Goal: Task Accomplishment & Management: Use online tool/utility

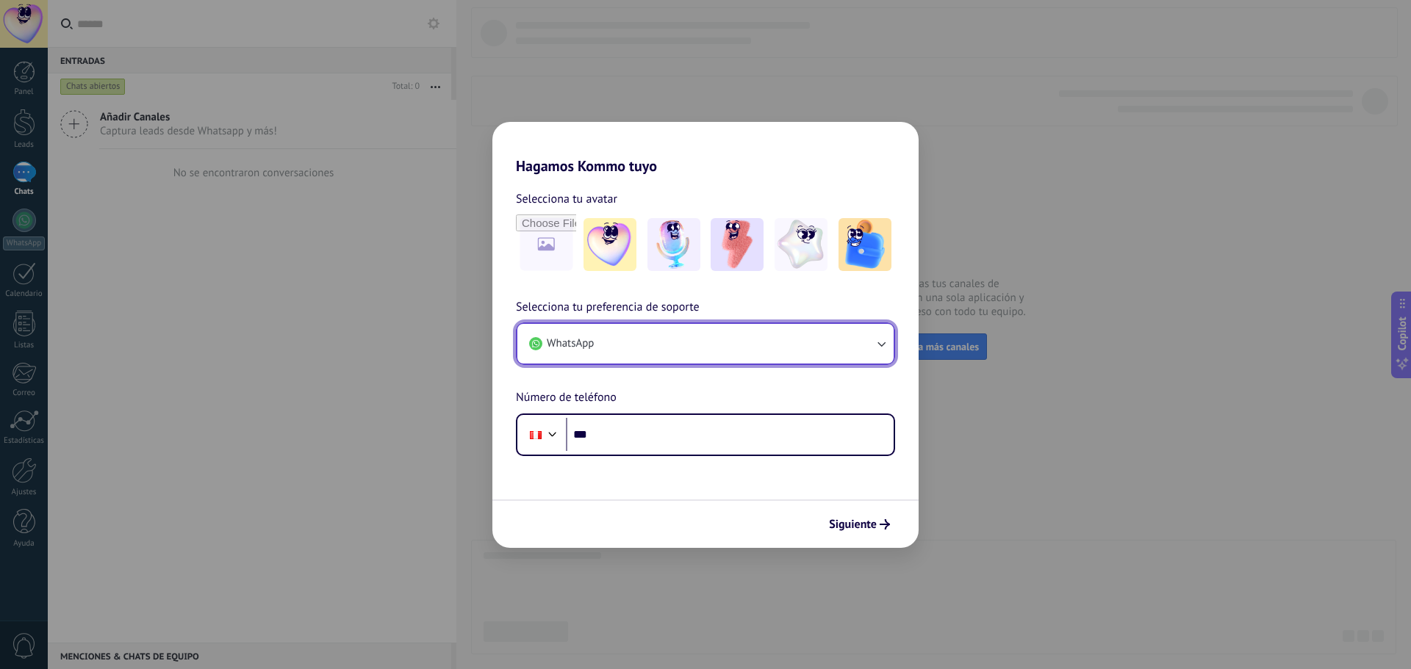
click at [668, 348] on button "WhatsApp" at bounding box center [705, 344] width 376 height 40
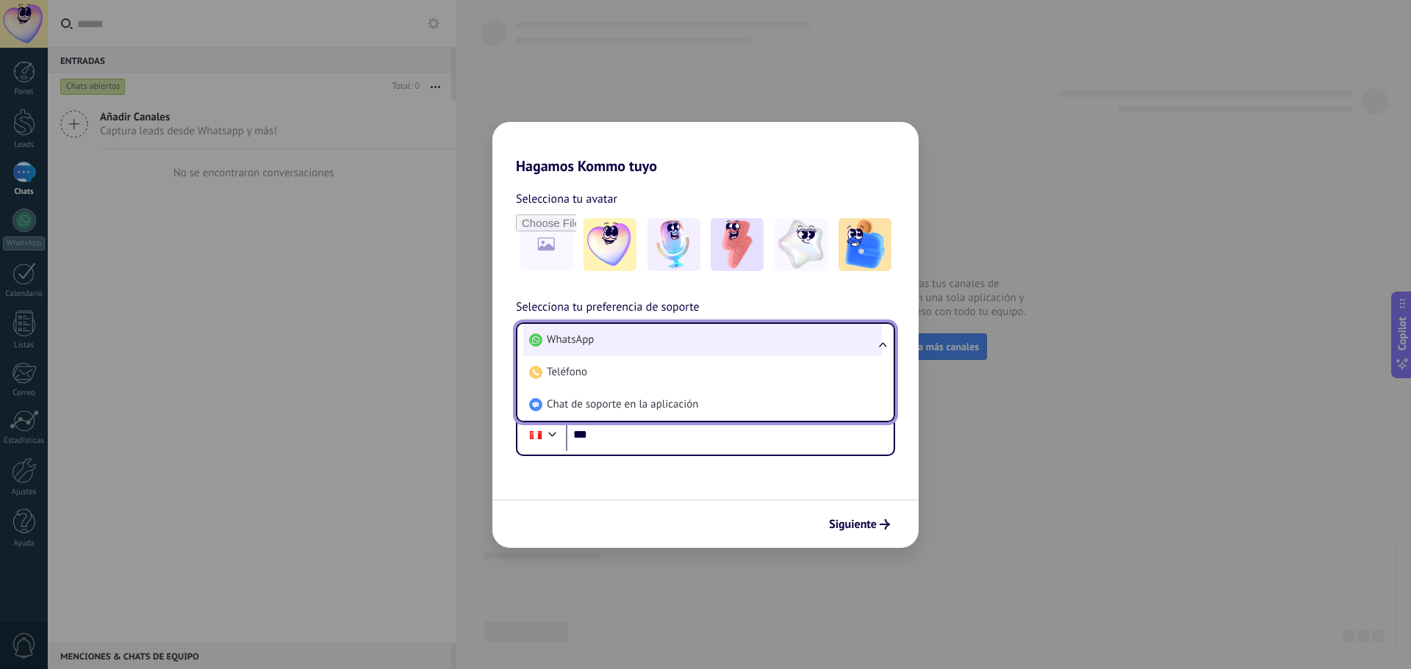
click at [668, 348] on li "WhatsApp" at bounding box center [702, 340] width 359 height 32
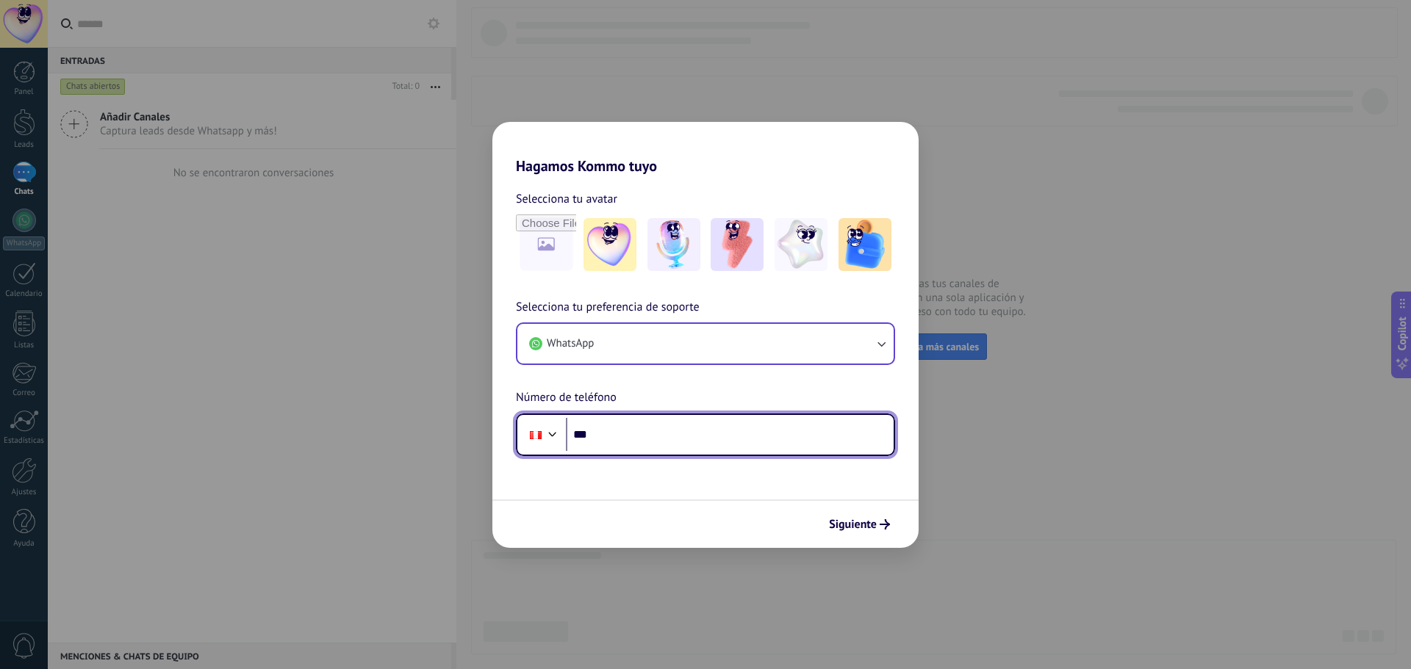
click at [794, 420] on input "***" at bounding box center [730, 435] width 328 height 34
type input "**********"
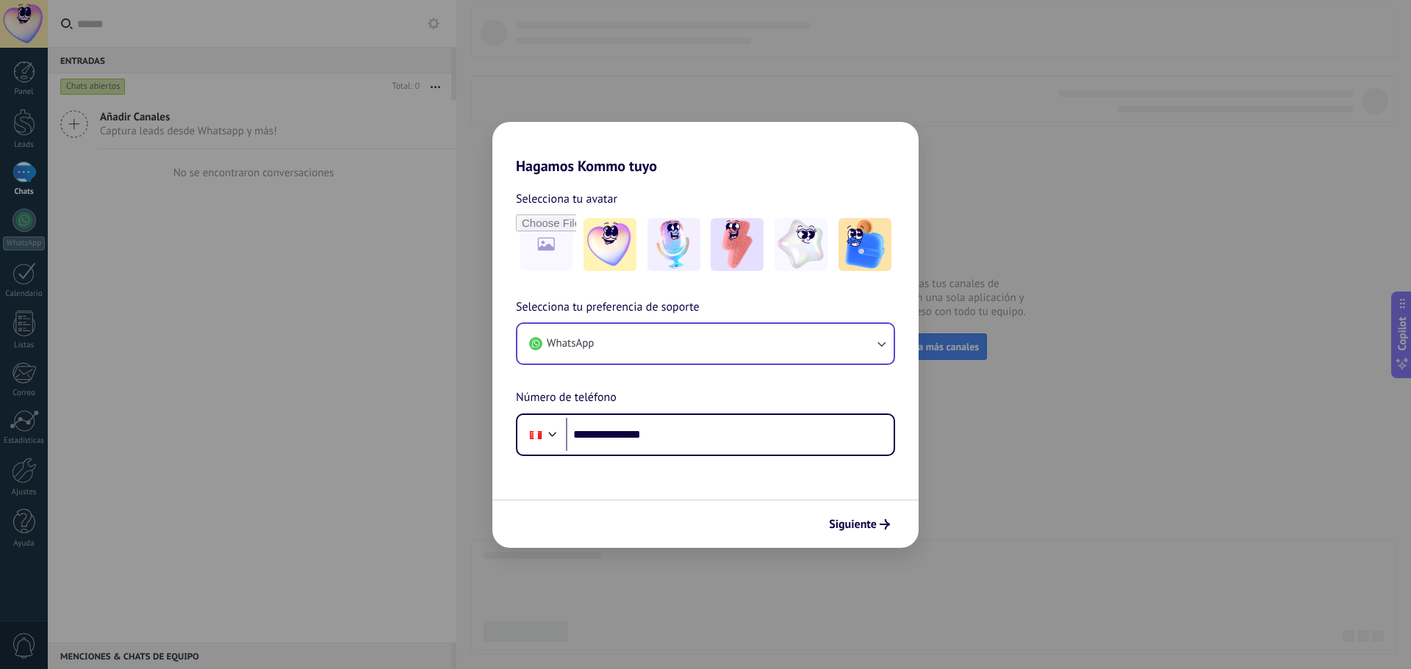
click at [844, 526] on span "Siguiente" at bounding box center [853, 524] width 48 height 10
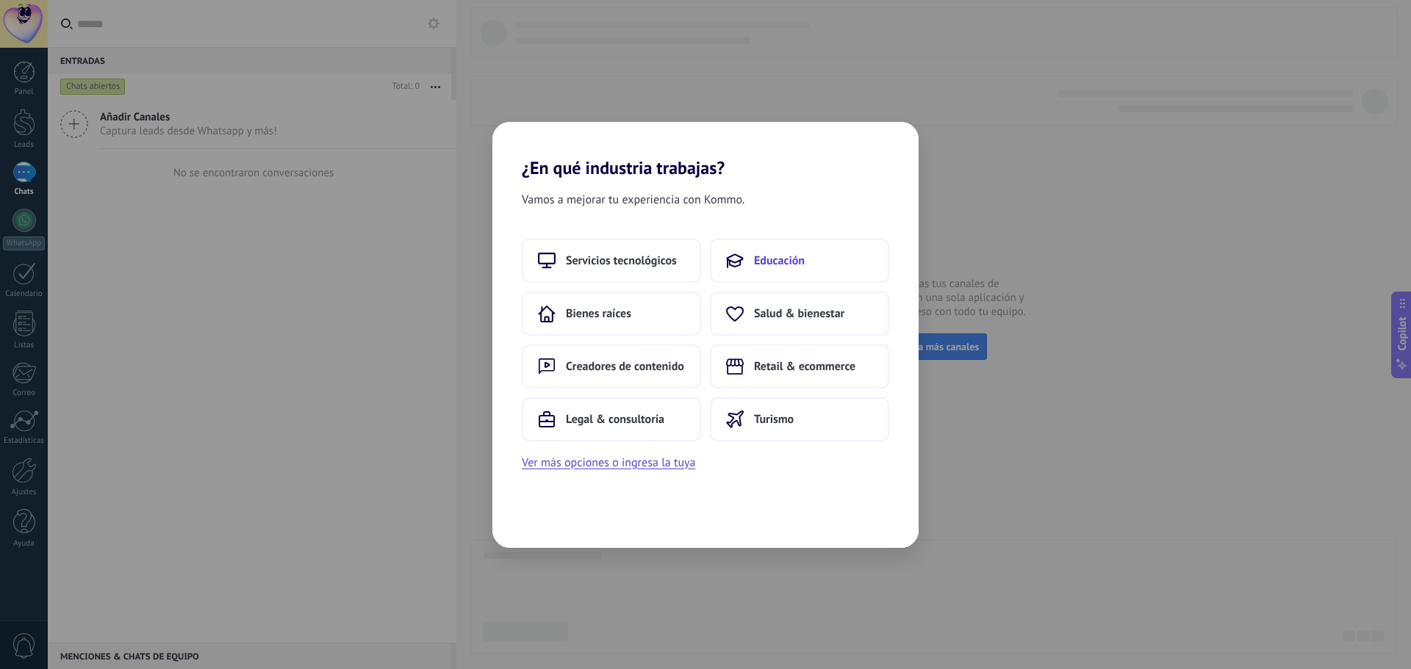
click at [757, 257] on span "Educación" at bounding box center [779, 260] width 51 height 15
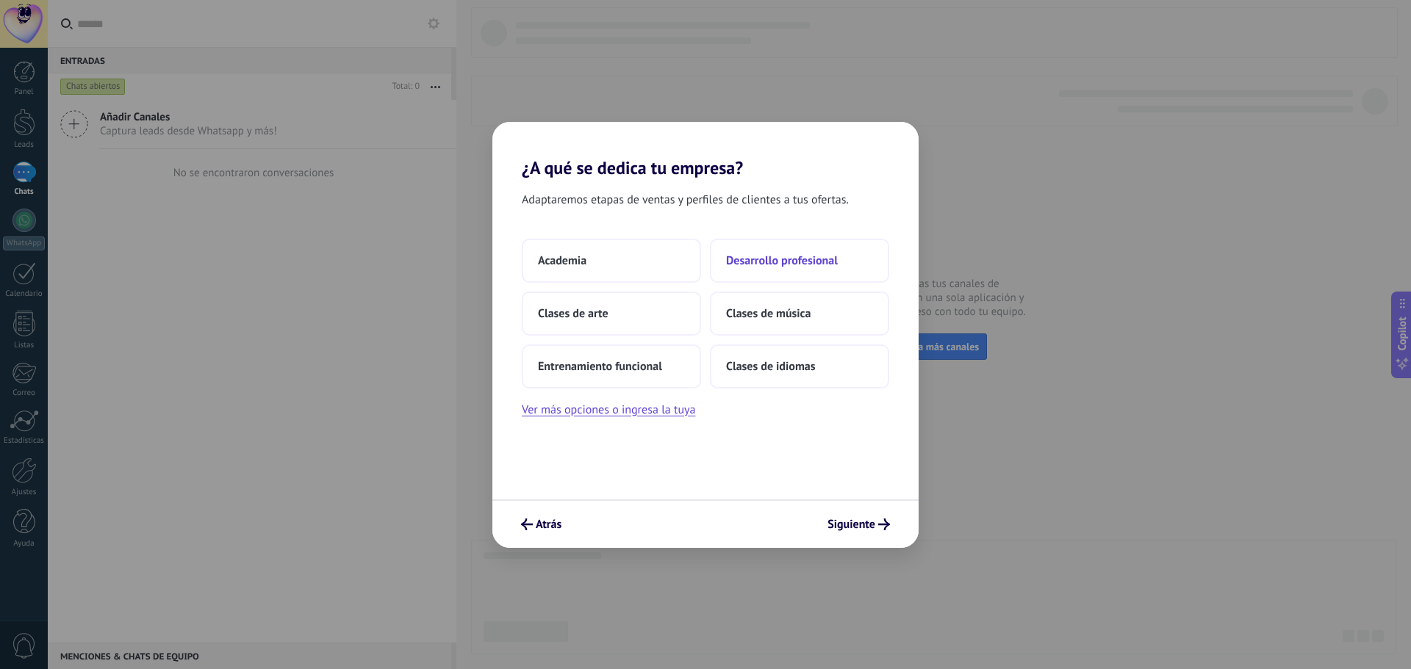
click at [763, 262] on span "Desarrollo profesional" at bounding box center [782, 260] width 112 height 15
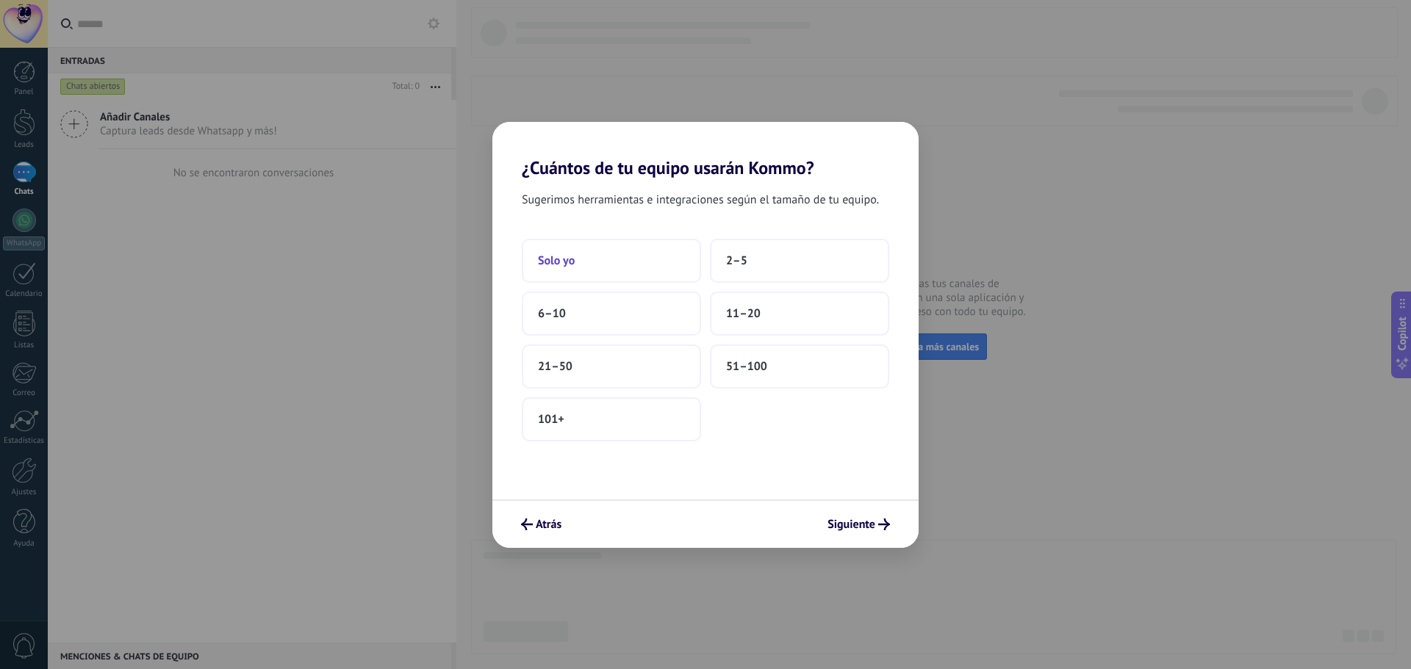
click at [648, 266] on button "Solo yo" at bounding box center [611, 261] width 179 height 44
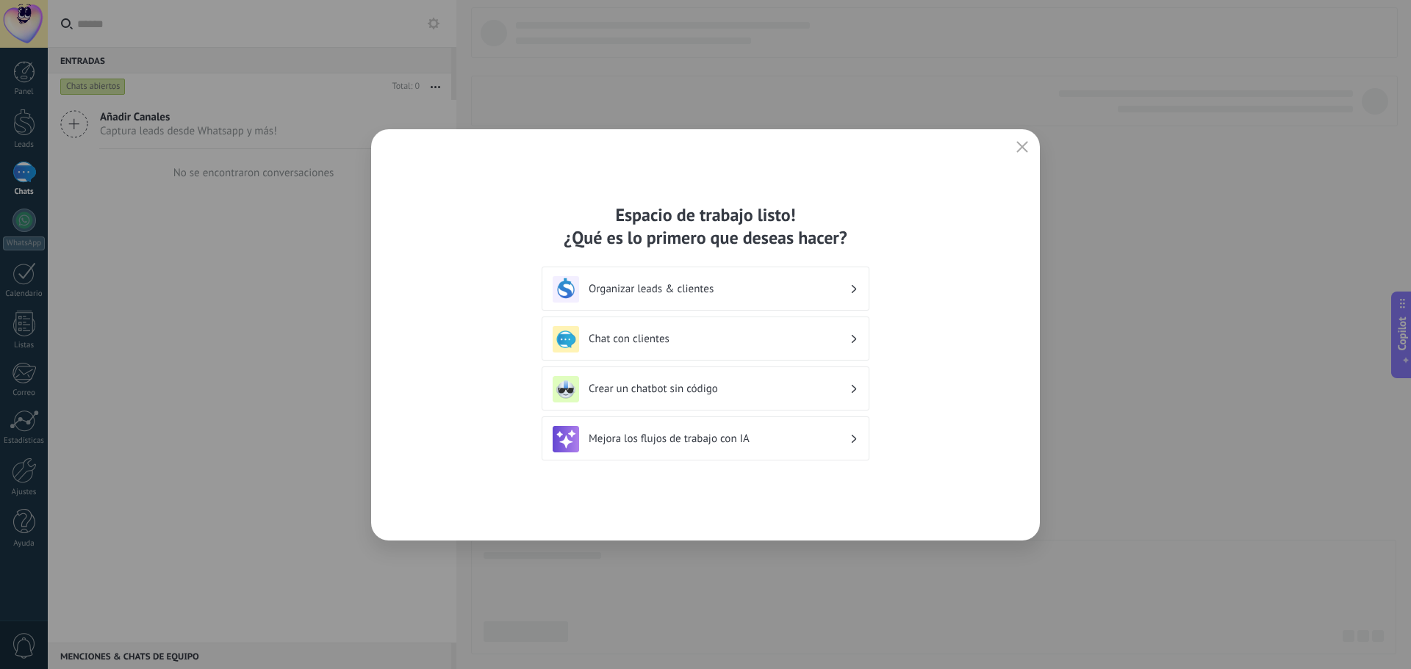
click at [857, 389] on div "Crear un chatbot sin código" at bounding box center [705, 389] width 306 height 26
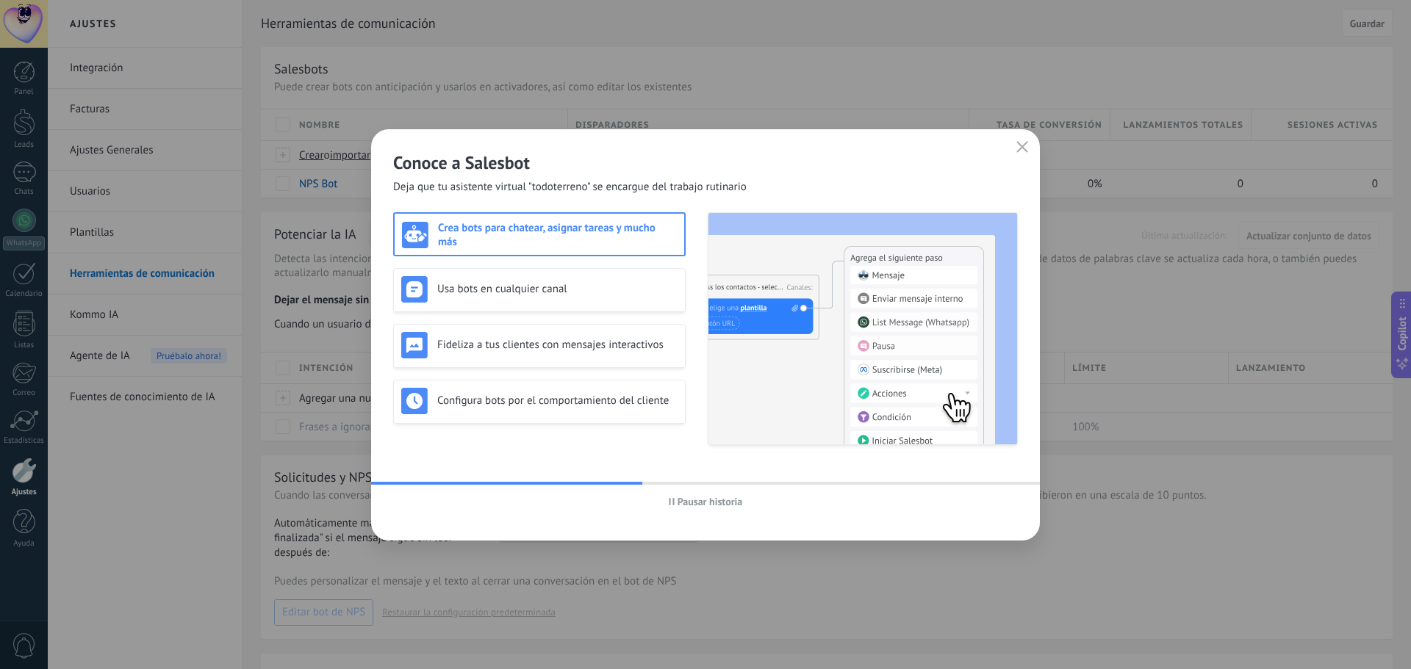
click at [686, 503] on span "Pausar historia" at bounding box center [709, 502] width 65 height 10
click at [1014, 147] on button "button" at bounding box center [1021, 147] width 19 height 21
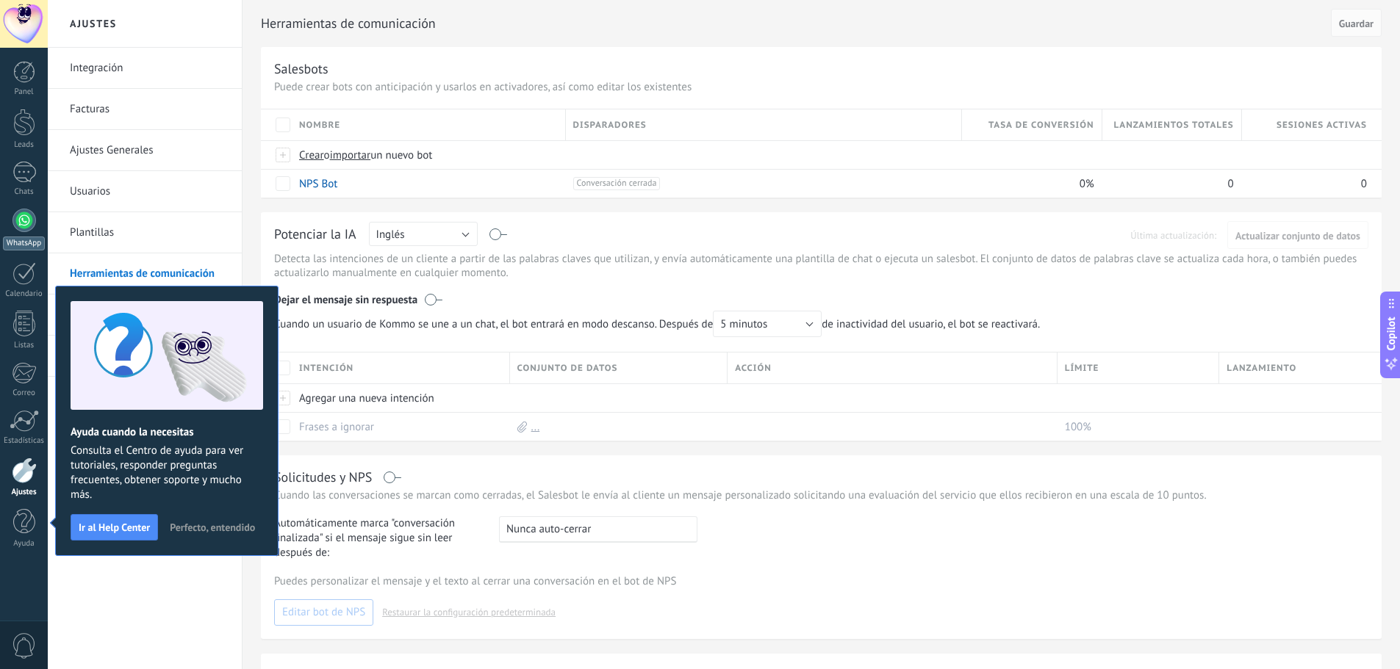
click at [29, 218] on div at bounding box center [24, 221] width 24 height 24
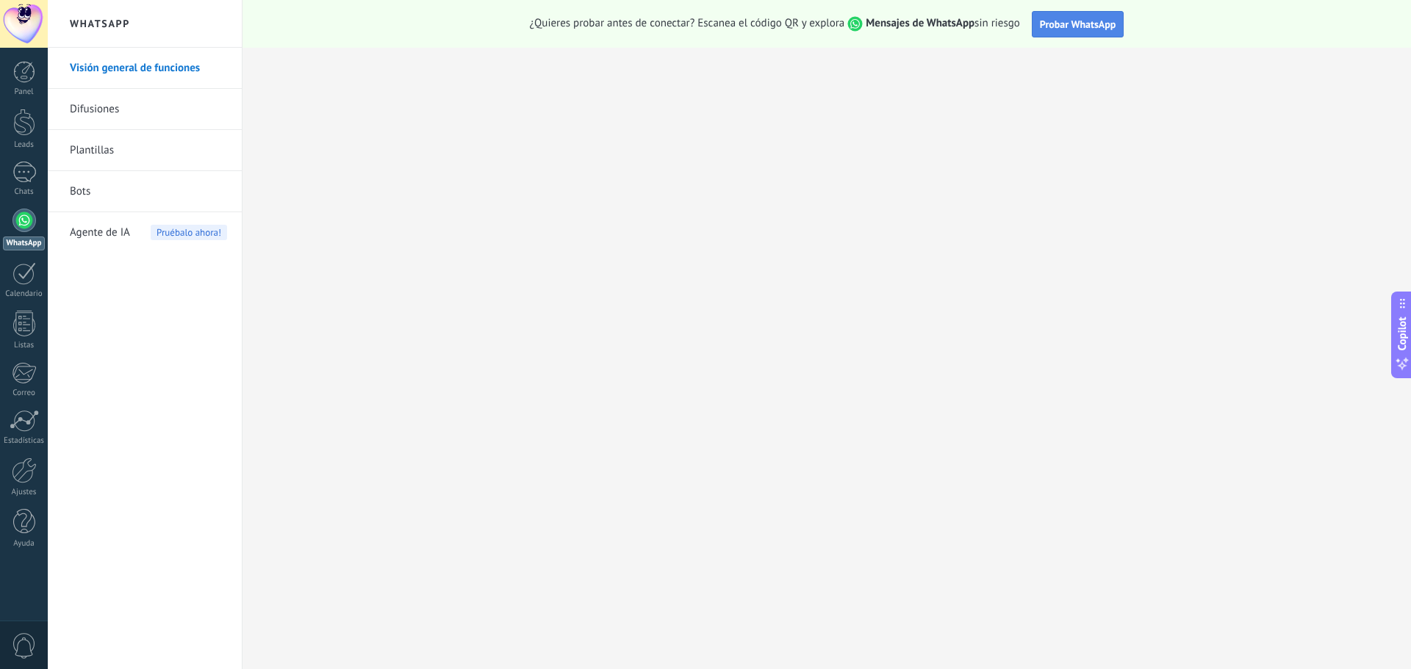
click at [1048, 30] on span "Probar WhatsApp" at bounding box center [1078, 24] width 76 height 13
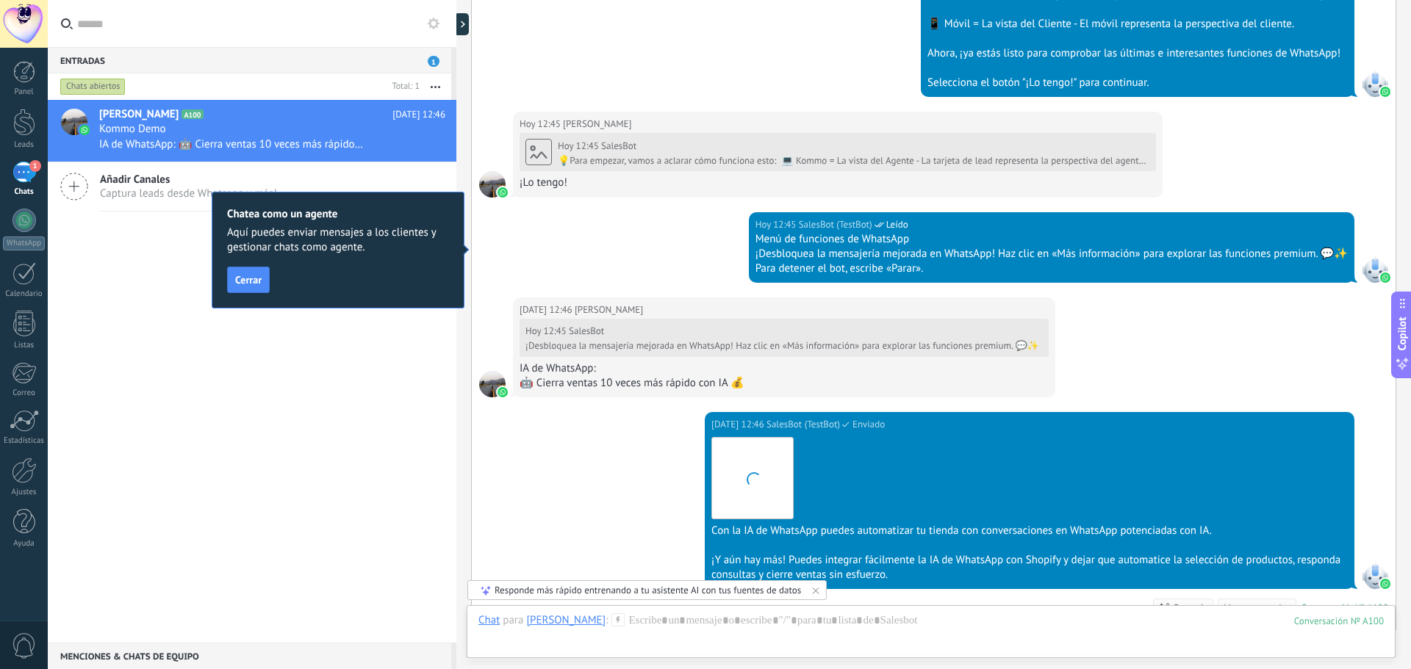
scroll to position [796, 0]
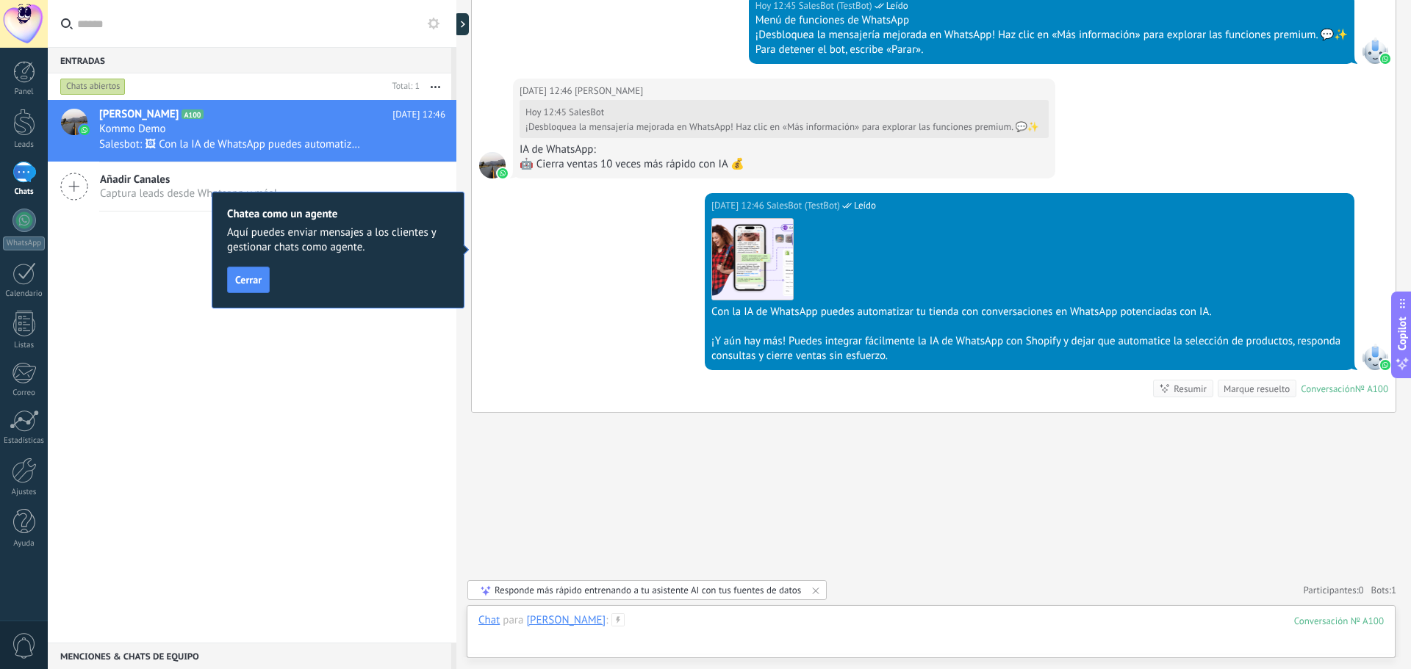
click at [650, 624] on div at bounding box center [930, 635] width 905 height 44
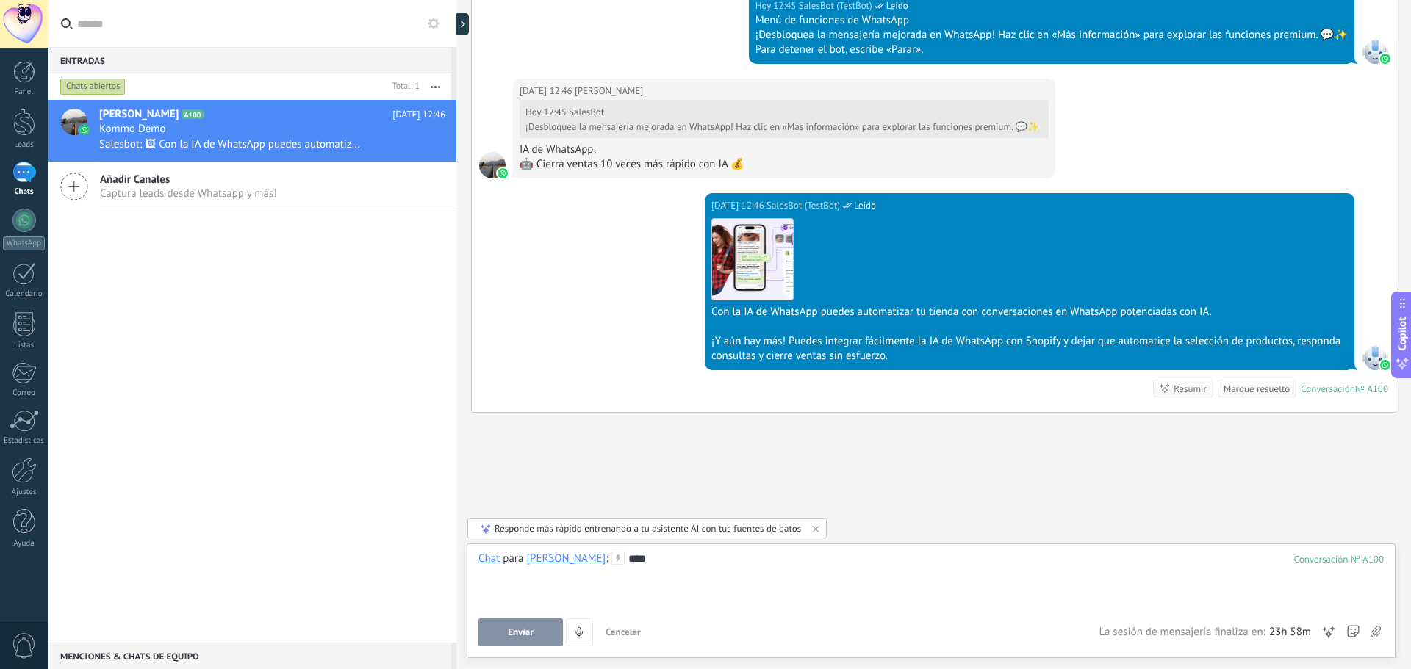
click at [525, 623] on button "Enviar" at bounding box center [520, 633] width 84 height 28
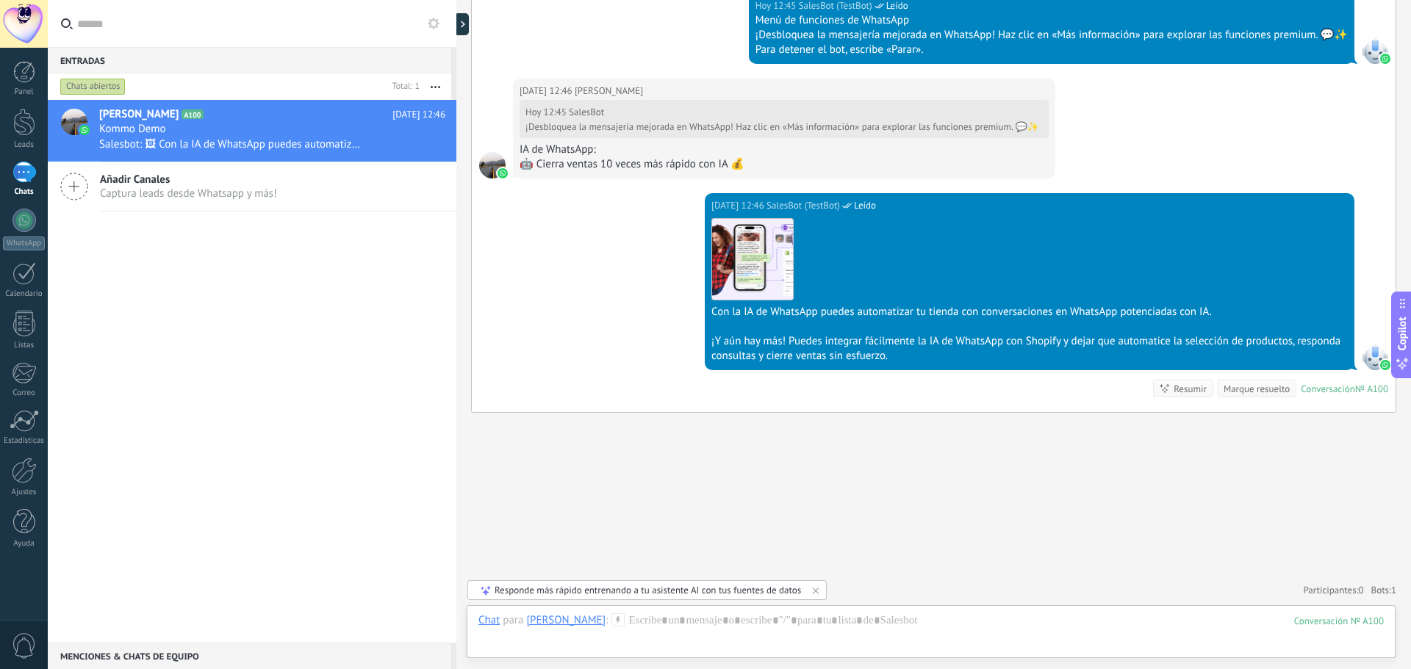
scroll to position [852, 0]
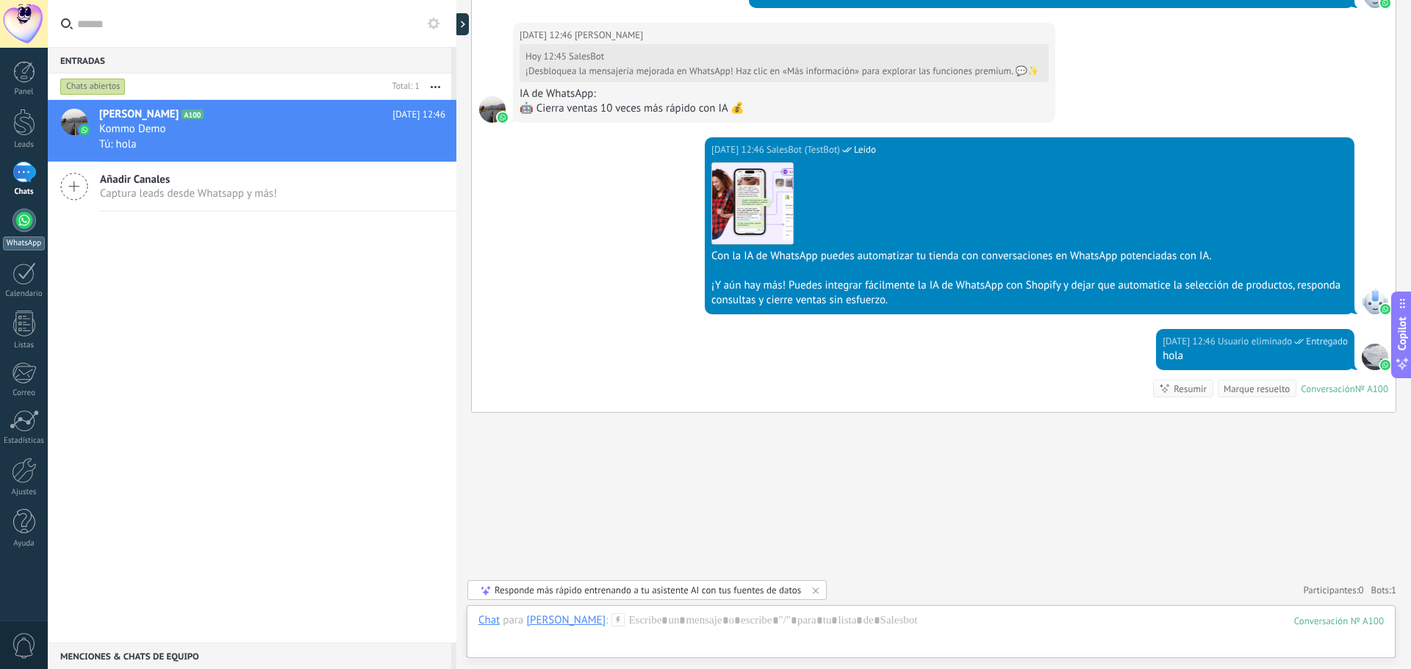
click at [35, 226] on link "WhatsApp" at bounding box center [24, 230] width 48 height 42
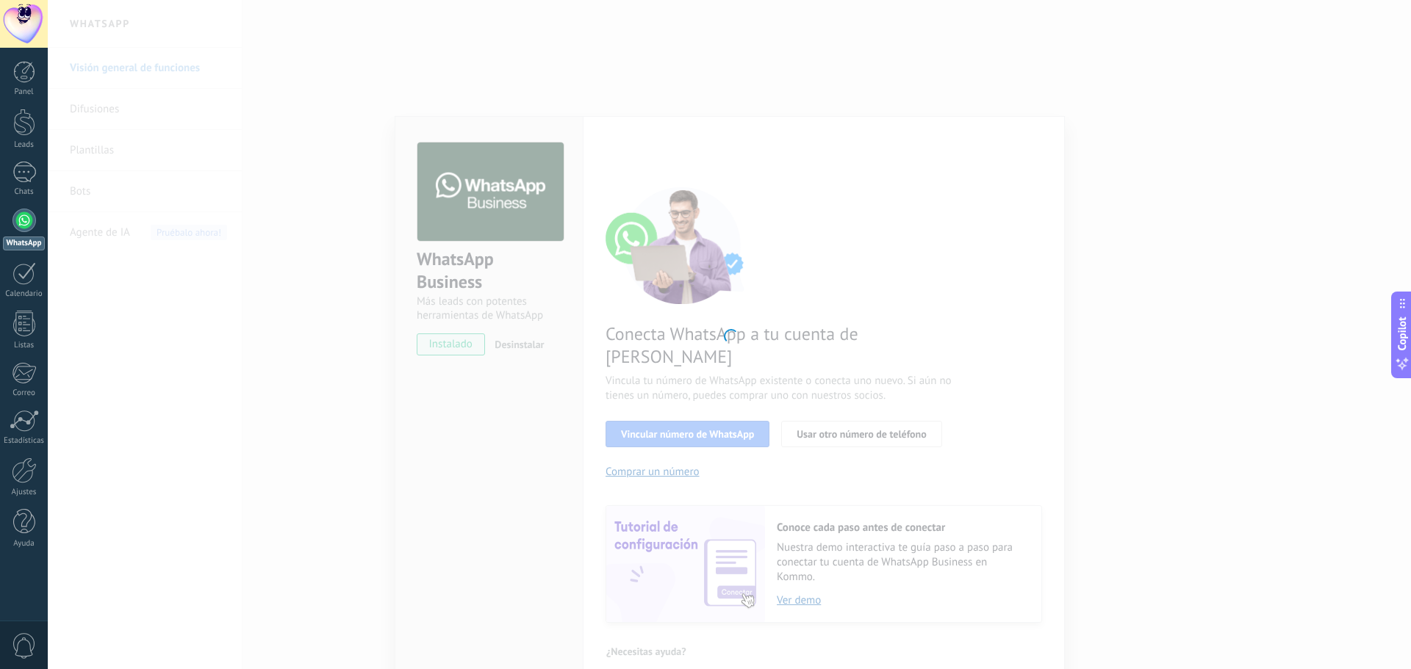
click at [19, 219] on div at bounding box center [24, 221] width 24 height 24
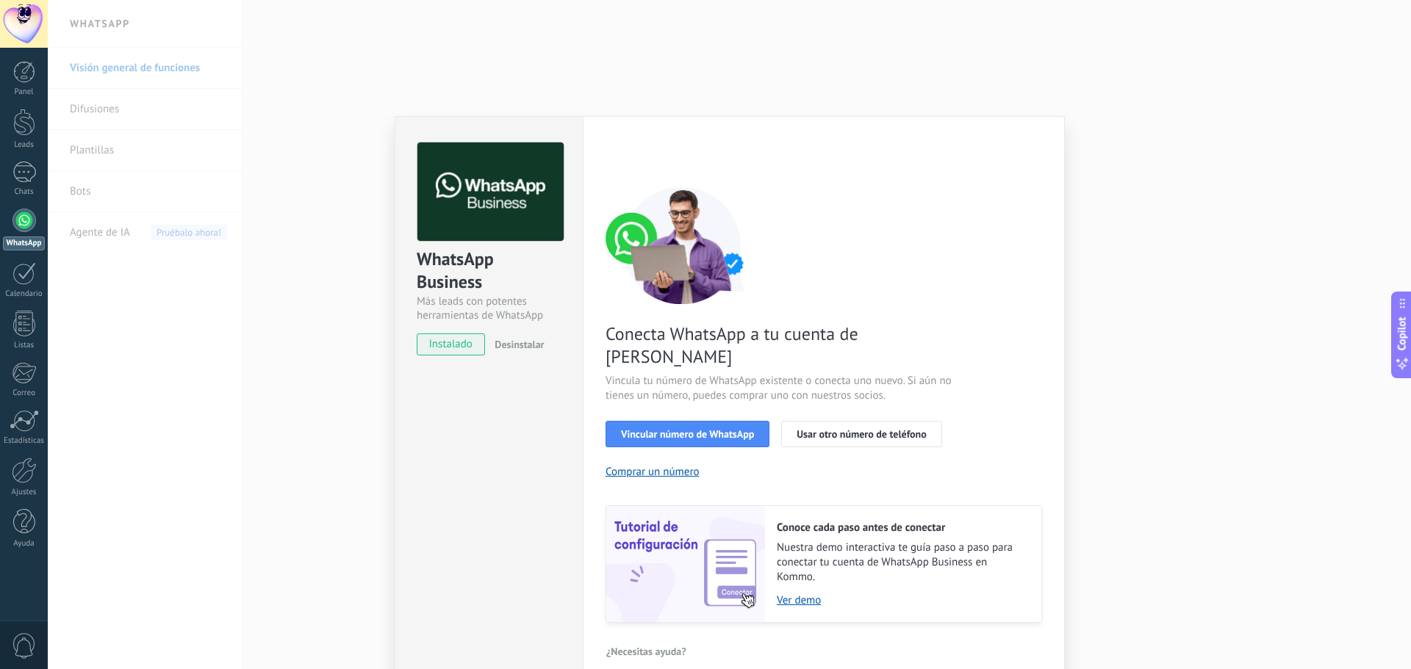
click at [531, 338] on button "Desinstalar" at bounding box center [516, 345] width 55 height 22
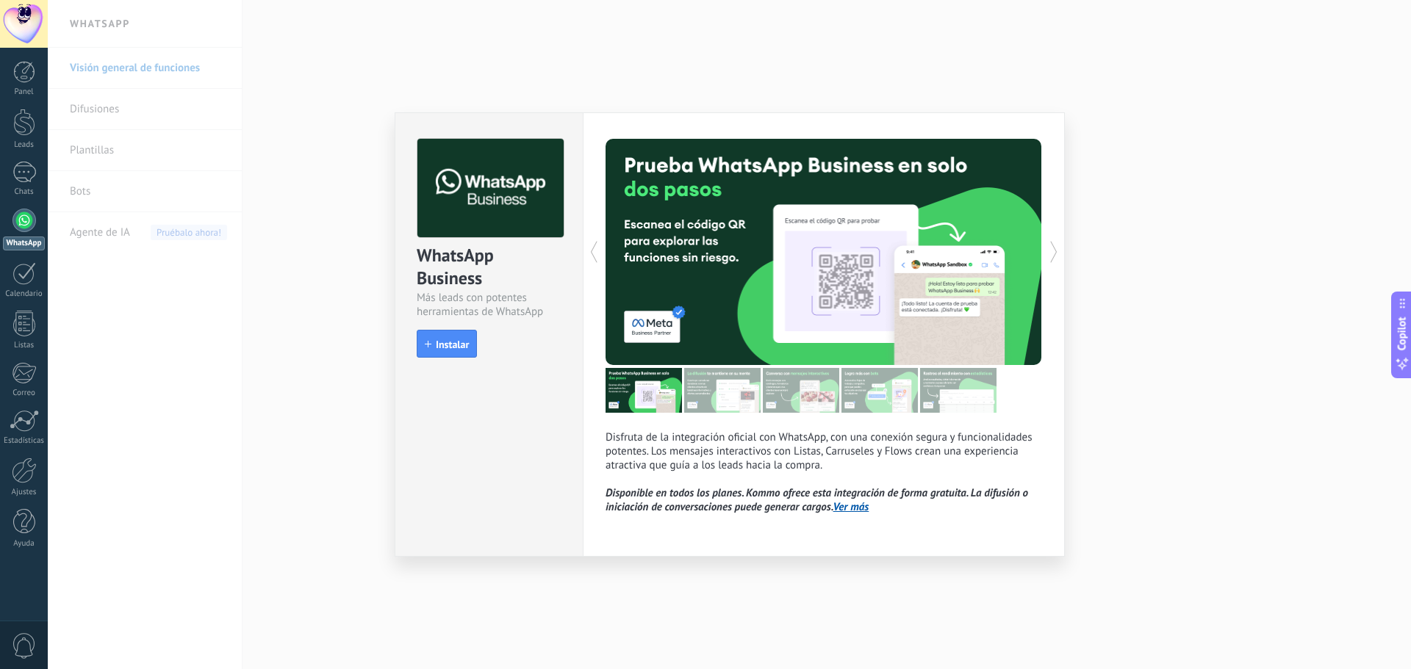
click at [772, 594] on div "WhatsApp Business Más leads con potentes herramientas de WhatsApp install Insta…" at bounding box center [729, 334] width 1363 height 669
click at [431, 343] on icon "button" at bounding box center [428, 344] width 7 height 7
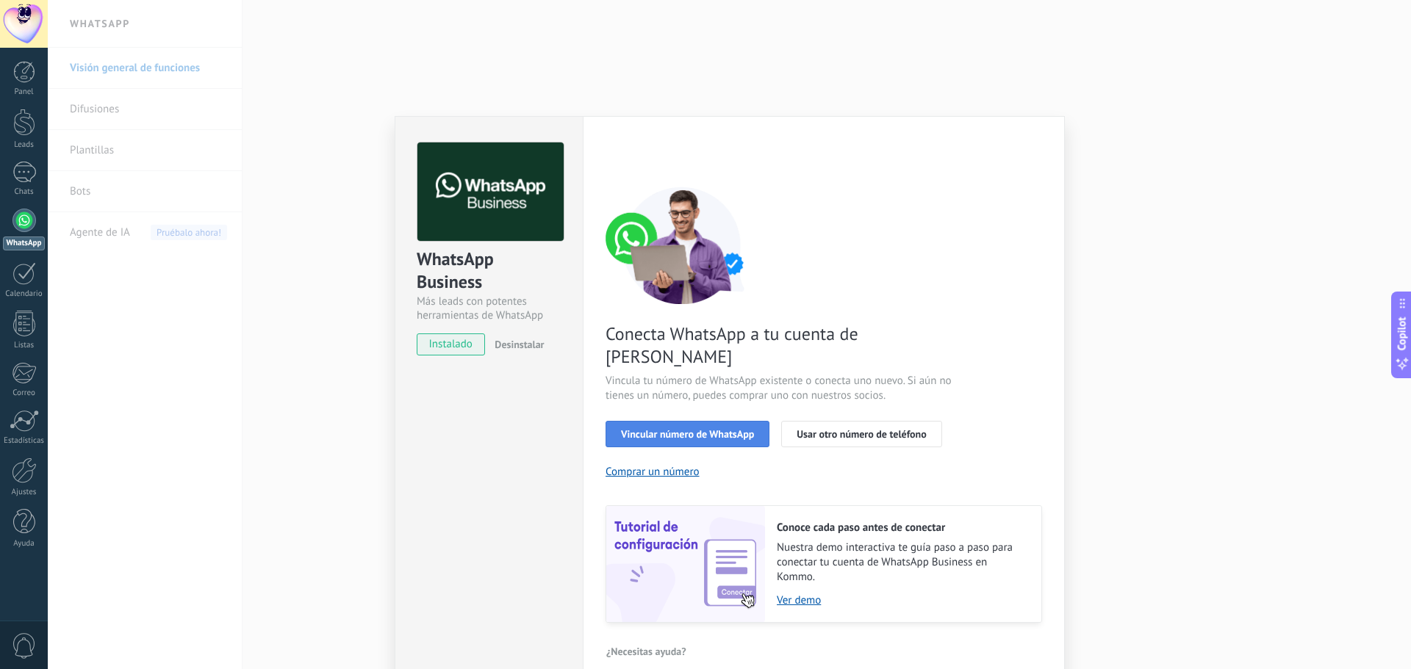
click at [741, 429] on span "Vincular número de WhatsApp" at bounding box center [687, 434] width 133 height 10
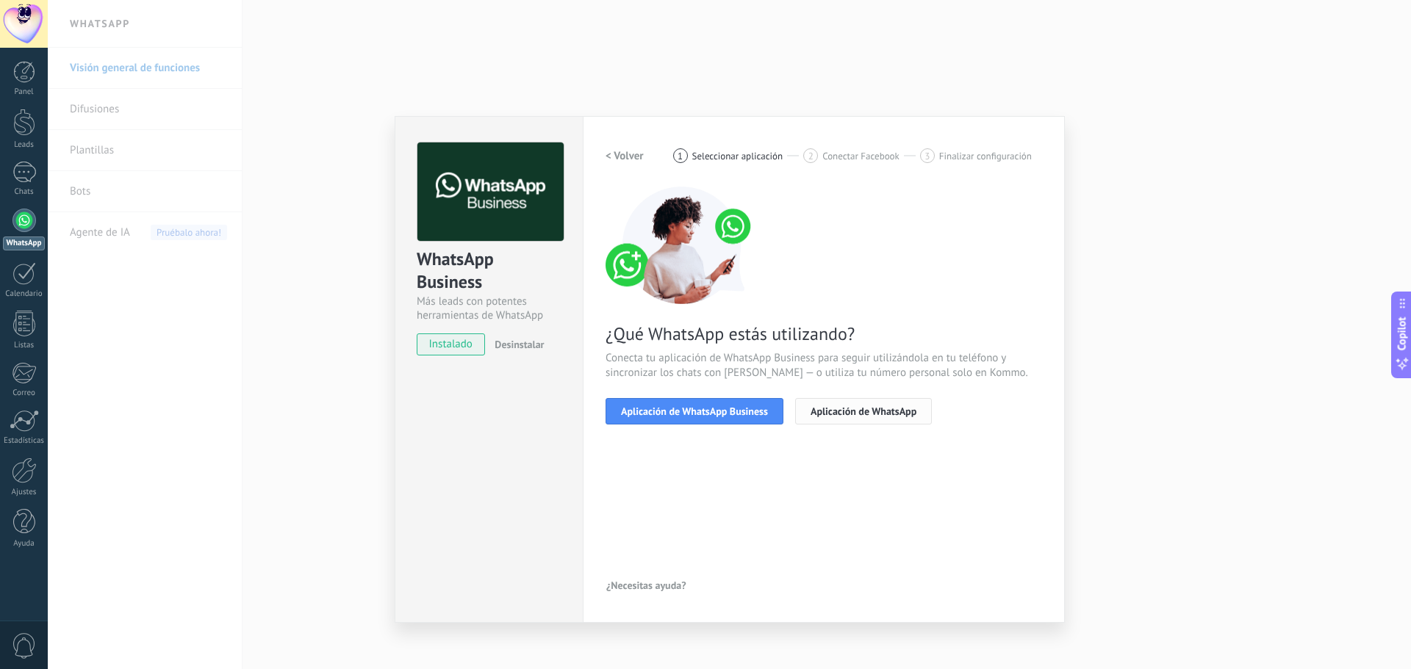
click at [835, 419] on button "Aplicación de WhatsApp" at bounding box center [863, 411] width 137 height 26
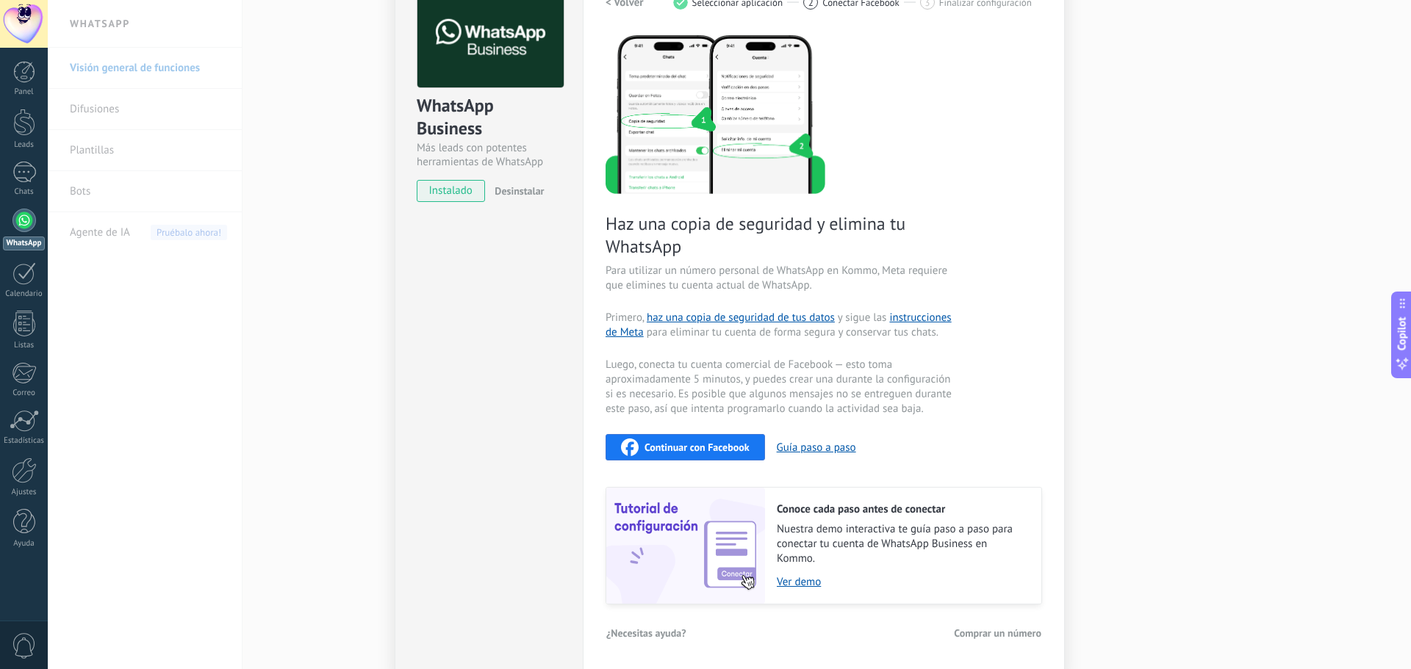
scroll to position [154, 0]
click at [730, 443] on span "Continuar con Facebook" at bounding box center [696, 447] width 105 height 10
click at [513, 190] on span "Desinstalar" at bounding box center [518, 190] width 49 height 13
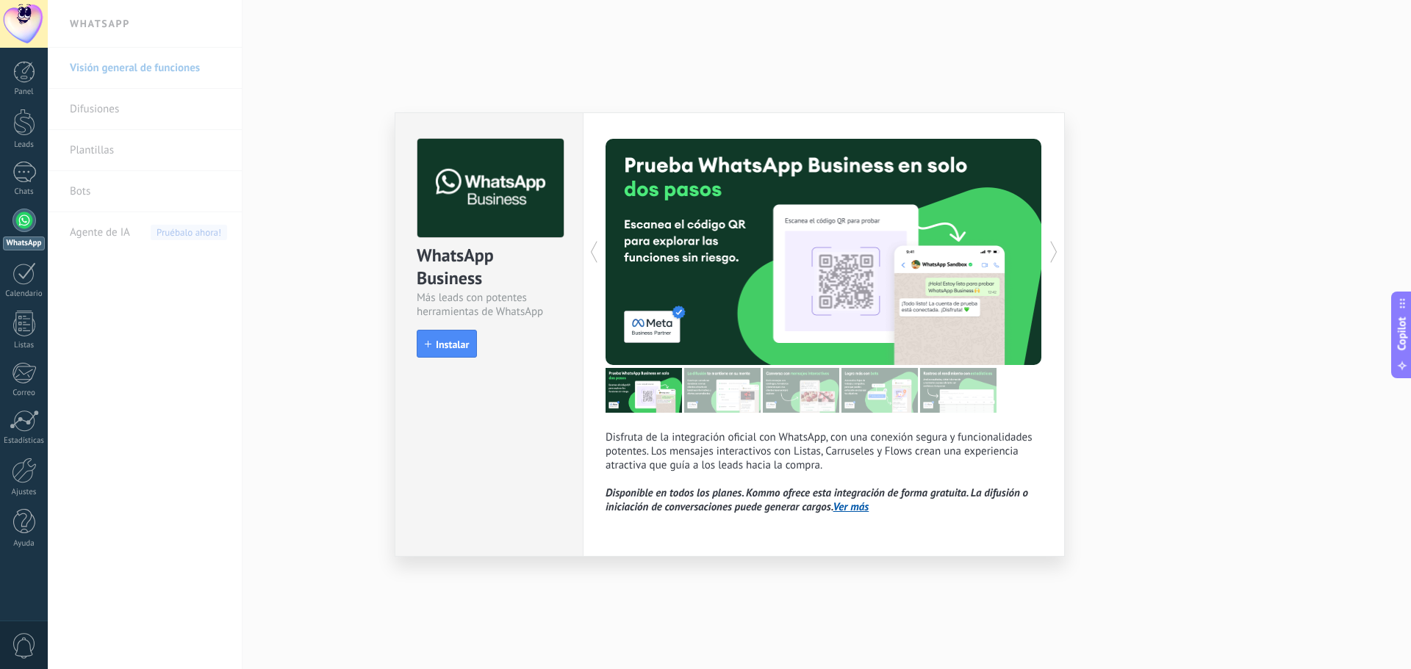
click at [1115, 128] on div "WhatsApp Business Más leads con potentes herramientas de WhatsApp install Insta…" at bounding box center [729, 334] width 1363 height 669
